Goal: Transaction & Acquisition: Obtain resource

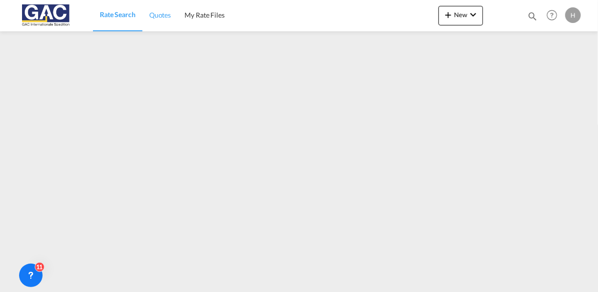
click at [154, 13] on span "Quotes" at bounding box center [160, 15] width 22 height 8
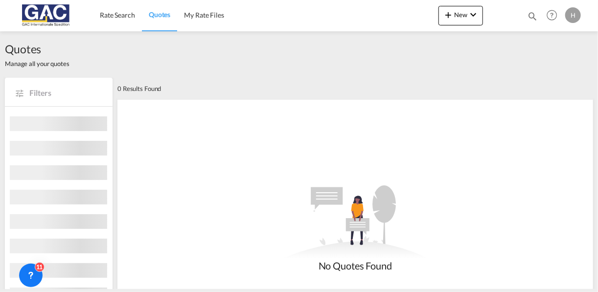
click at [124, 14] on span "Rate Search" at bounding box center [117, 15] width 35 height 8
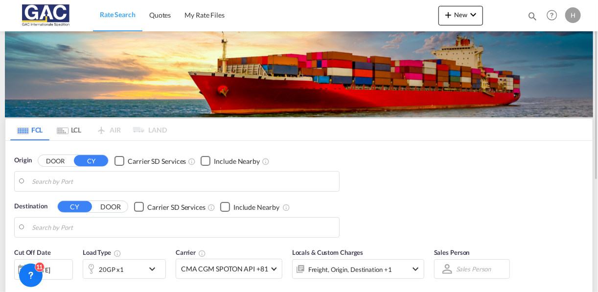
type input "[GEOGRAPHIC_DATA], DEBRV"
type input "[GEOGRAPHIC_DATA], [GEOGRAPHIC_DATA]"
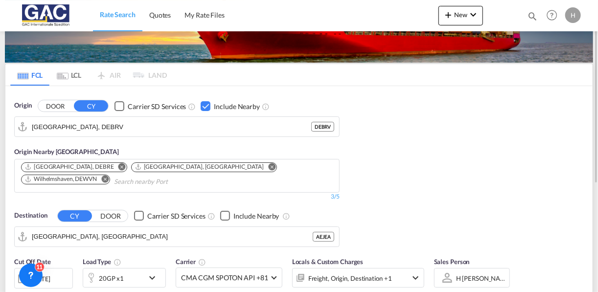
scroll to position [54, 0]
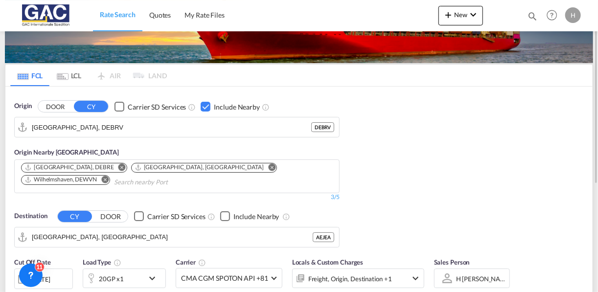
click at [206, 106] on div "Checkbox No Ink" at bounding box center [206, 107] width 10 height 10
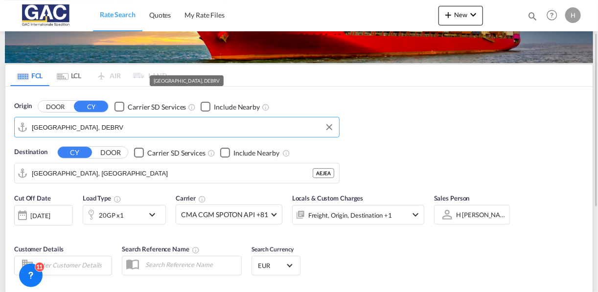
click at [145, 128] on input "[GEOGRAPHIC_DATA], DEBRV" at bounding box center [183, 127] width 303 height 15
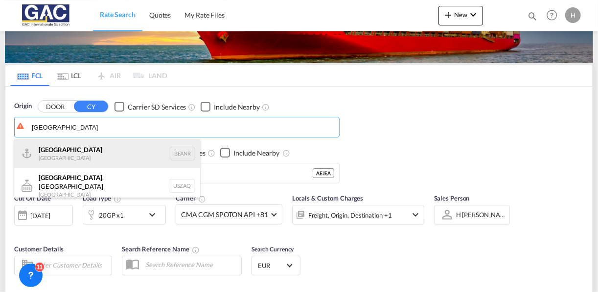
click at [87, 147] on div "Antwerp [GEOGRAPHIC_DATA] BEANR" at bounding box center [107, 153] width 186 height 29
type input "[GEOGRAPHIC_DATA], BEANR"
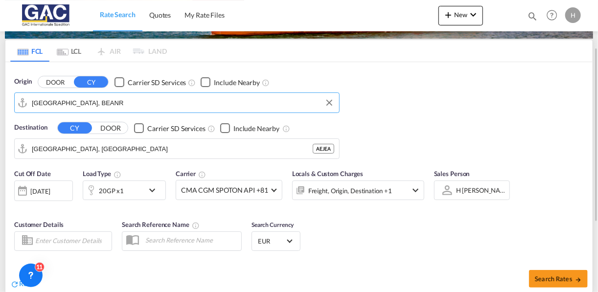
scroll to position [94, 0]
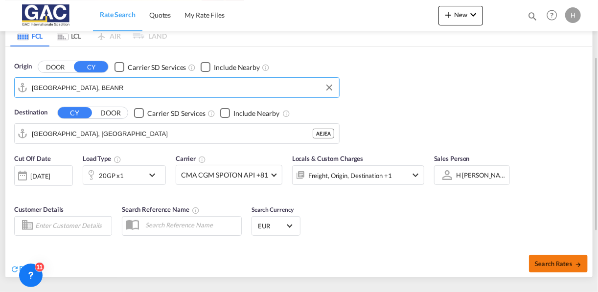
click at [546, 263] on span "Search Rates" at bounding box center [558, 264] width 47 height 8
type input "BEANR to AEJEA / [DATE]"
